Goal: Task Accomplishment & Management: Use online tool/utility

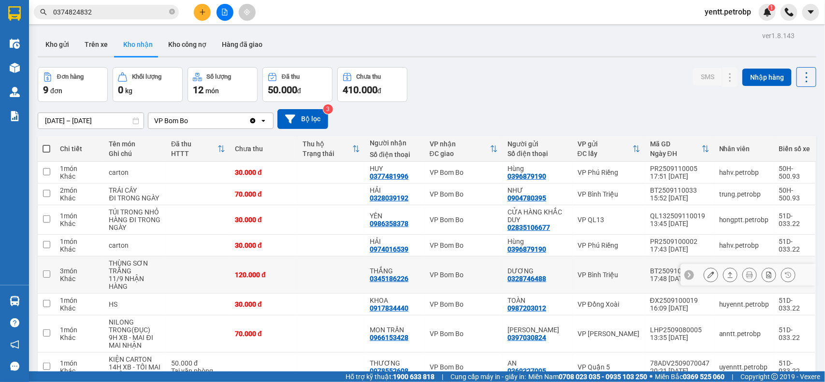
scroll to position [81, 0]
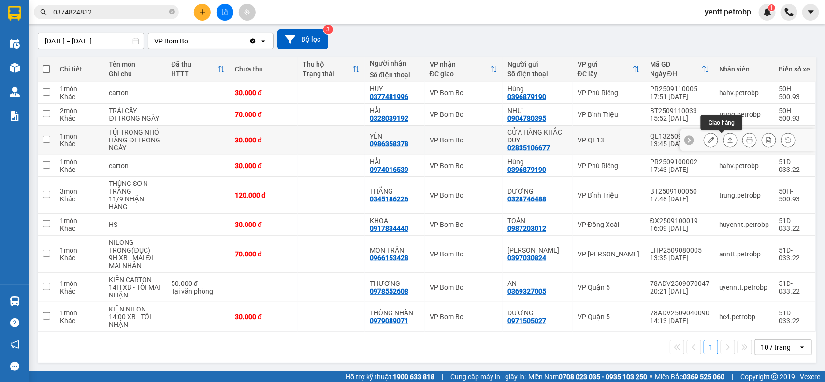
click at [728, 137] on icon at bounding box center [730, 140] width 5 height 6
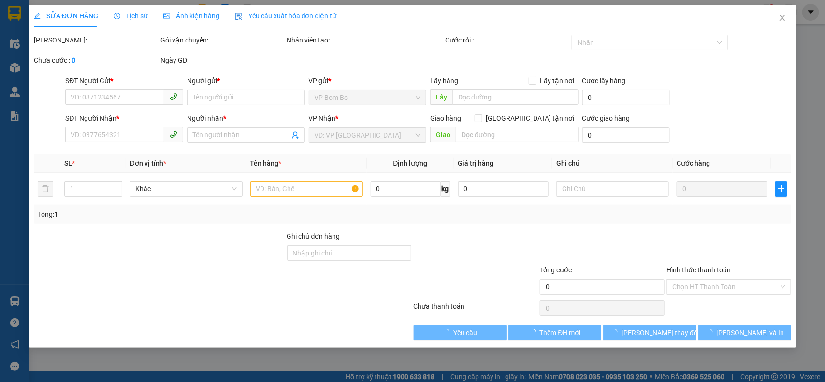
type input "02835106677"
type input "CỬA HÀNG KHẮC DUY"
type input "0986358378"
type input "YÊN"
type input "30.000"
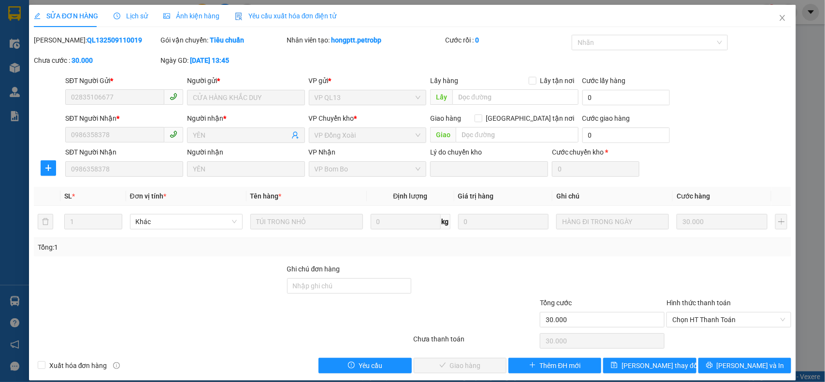
drag, startPoint x: 128, startPoint y: 40, endPoint x: 59, endPoint y: 43, distance: 69.2
click at [59, 43] on div "[PERSON_NAME]: QL132509110019" at bounding box center [96, 40] width 125 height 11
copy b "QL132509110019"
click at [719, 327] on span "Chọn HT Thanh Toán" at bounding box center [728, 320] width 113 height 14
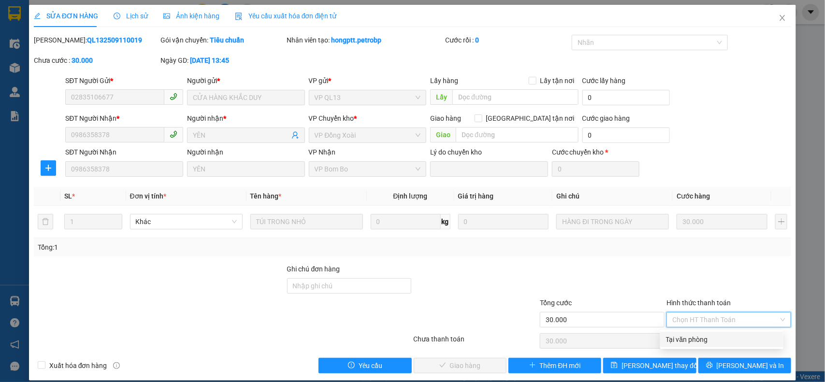
click at [723, 339] on div "Tại văn phòng" at bounding box center [722, 339] width 112 height 11
type input "0"
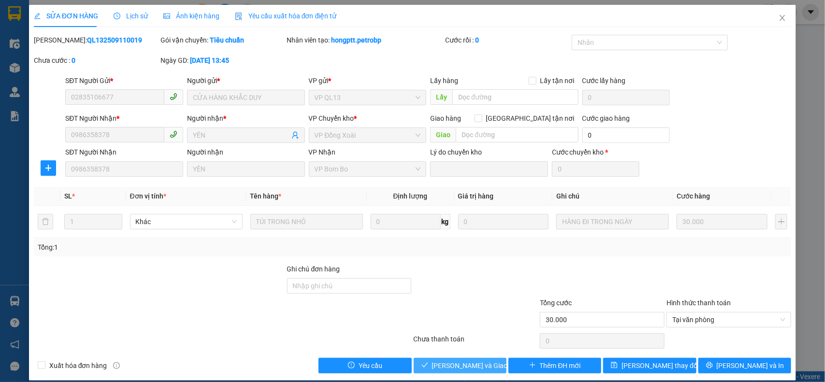
click at [481, 364] on span "[PERSON_NAME] và Giao hàng" at bounding box center [478, 366] width 93 height 11
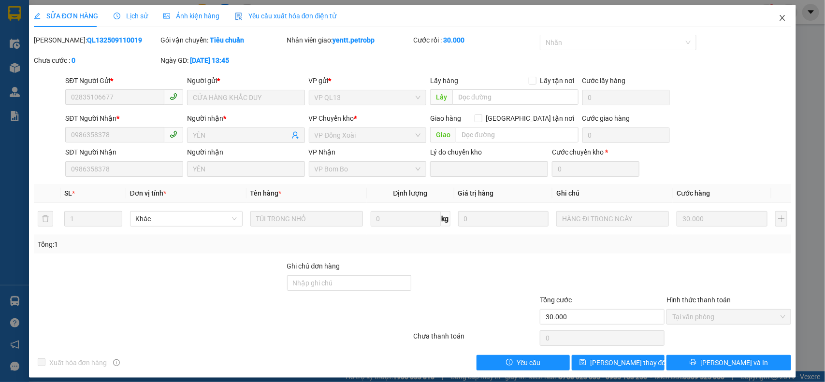
click at [779, 17] on icon "close" at bounding box center [783, 18] width 8 height 8
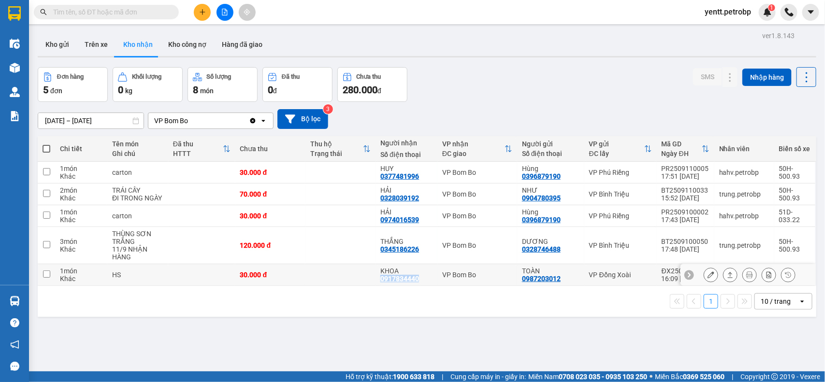
drag, startPoint x: 421, startPoint y: 280, endPoint x: 375, endPoint y: 283, distance: 46.0
click at [376, 283] on td "KHOA 0917834440" at bounding box center [407, 275] width 62 height 22
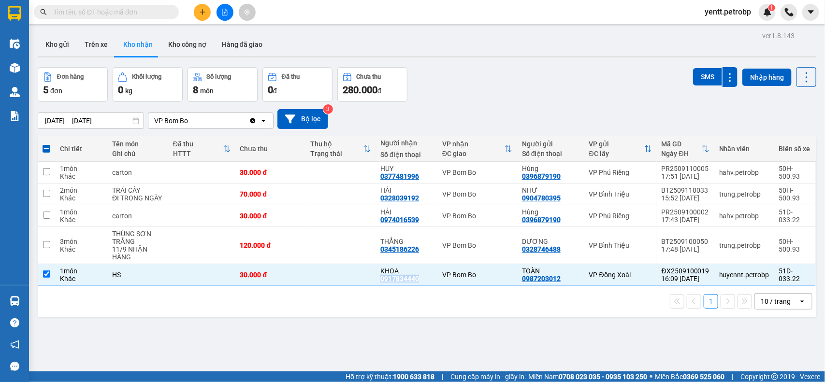
copy div "0917834440"
click at [172, 278] on td at bounding box center [201, 275] width 67 height 22
checkbox input "false"
